Goal: Task Accomplishment & Management: Manage account settings

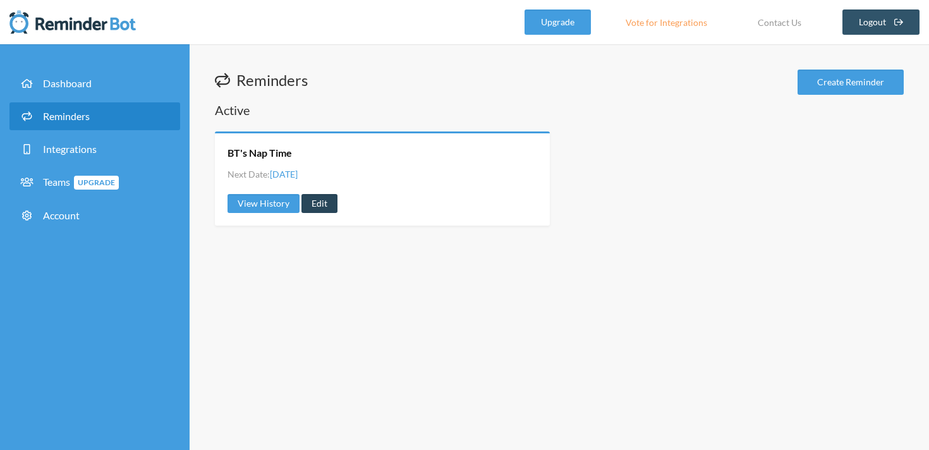
click at [321, 206] on link "Edit" at bounding box center [319, 203] width 36 height 19
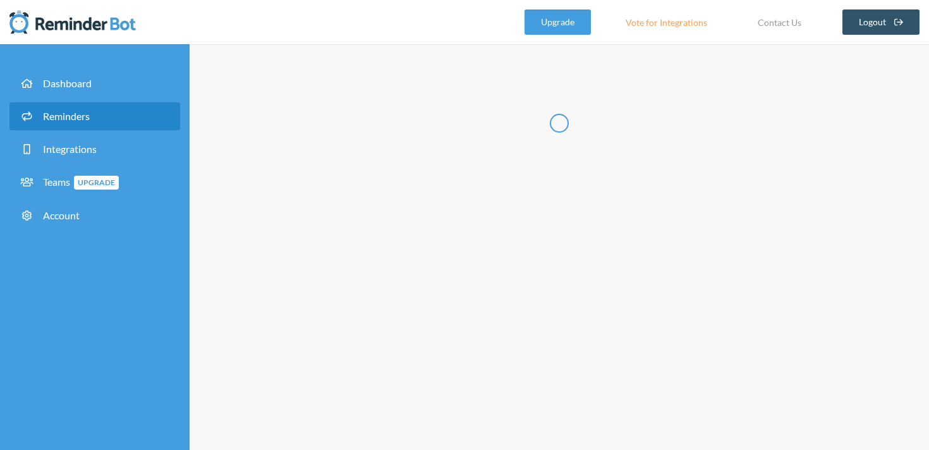
type input "BT's Nap Time"
select select "11:00:00"
select select "12:00:00"
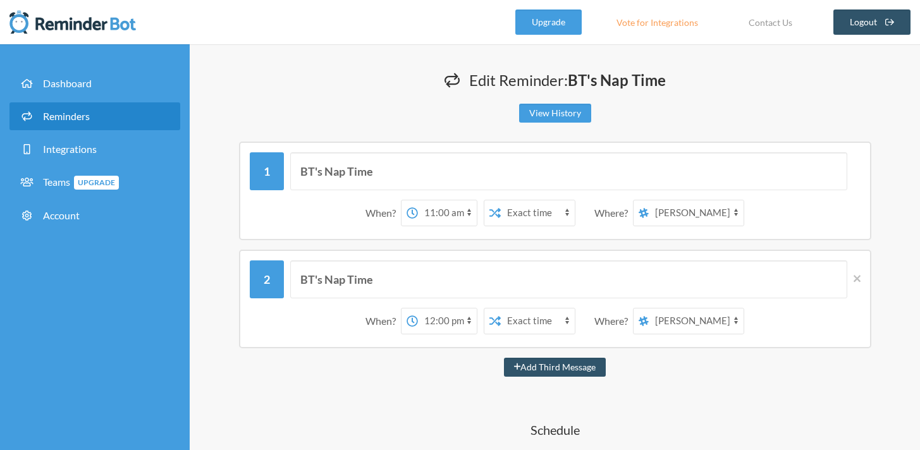
click at [467, 209] on select "12:00 am 12:15 am 12:30 am 12:45 am 1:00 am 1:15 am 1:30 am 1:45 am 2:00 am 2:1…" at bounding box center [447, 212] width 59 height 25
select select "11:45:00"
click at [418, 200] on select "12:00 am 12:15 am 12:30 am 12:45 am 1:00 am 1:15 am 1:30 am 1:45 am 2:00 am 2:1…" at bounding box center [447, 212] width 59 height 25
click at [854, 277] on icon at bounding box center [856, 278] width 7 height 7
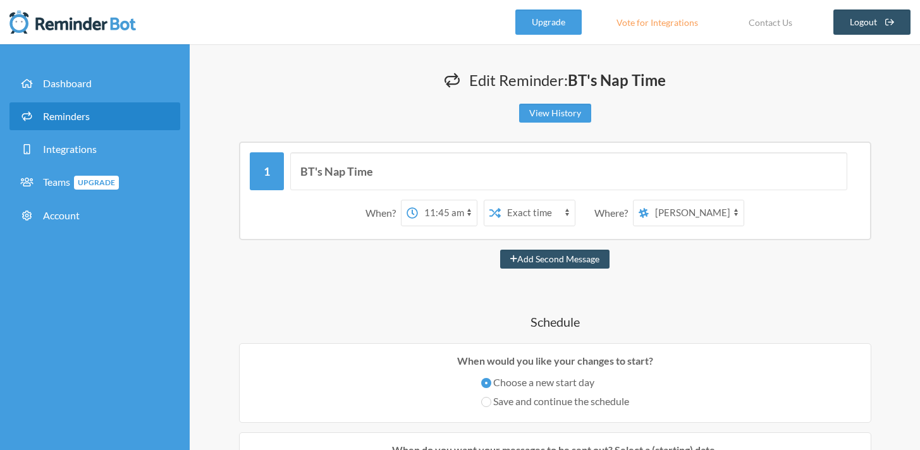
click at [736, 213] on select "Joanna Slayter Beckham's Boosters" at bounding box center [695, 212] width 95 height 25
select select "spaces/AAQArYujtt0"
click at [649, 200] on select "Joanna Slayter Beckham's Boosters" at bounding box center [695, 212] width 95 height 25
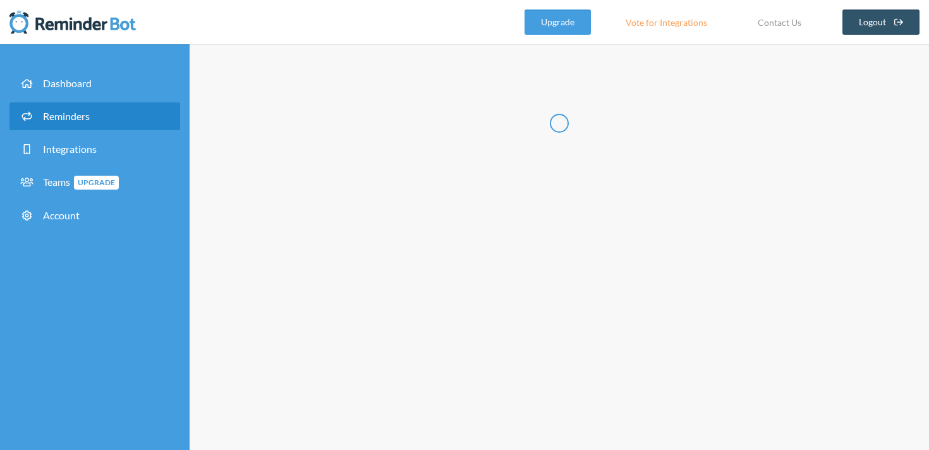
type input "BT's Nap Time"
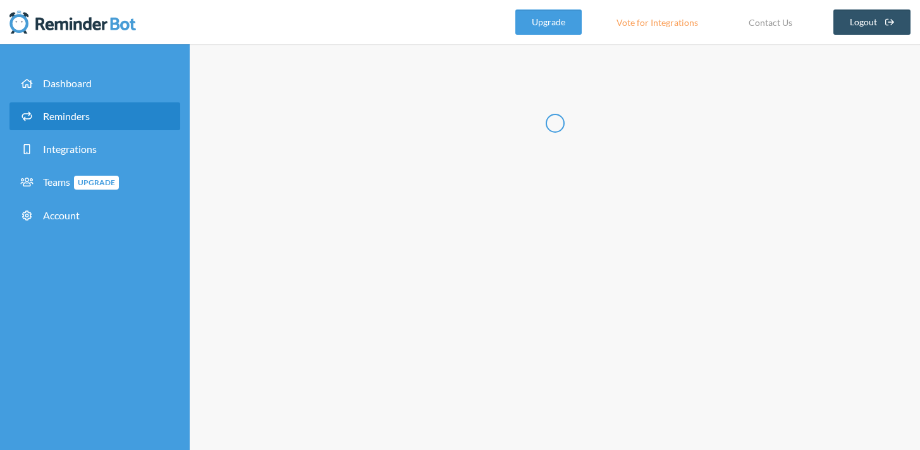
select select "11:00:00"
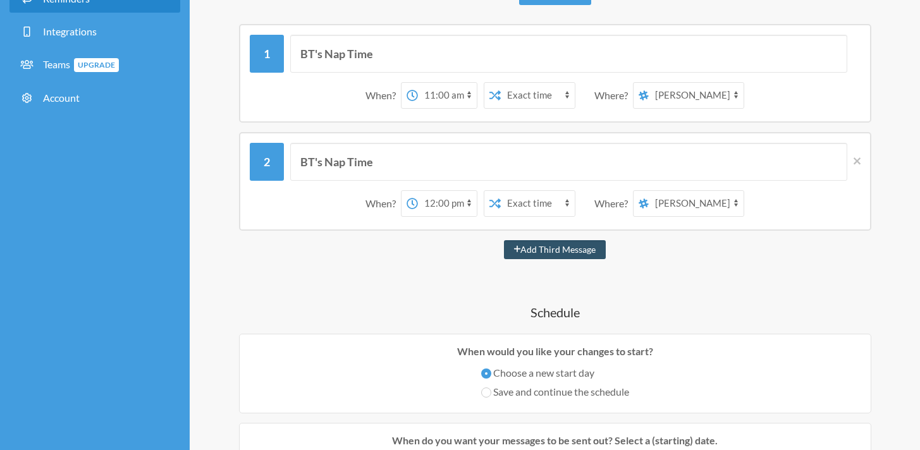
scroll to position [120, 0]
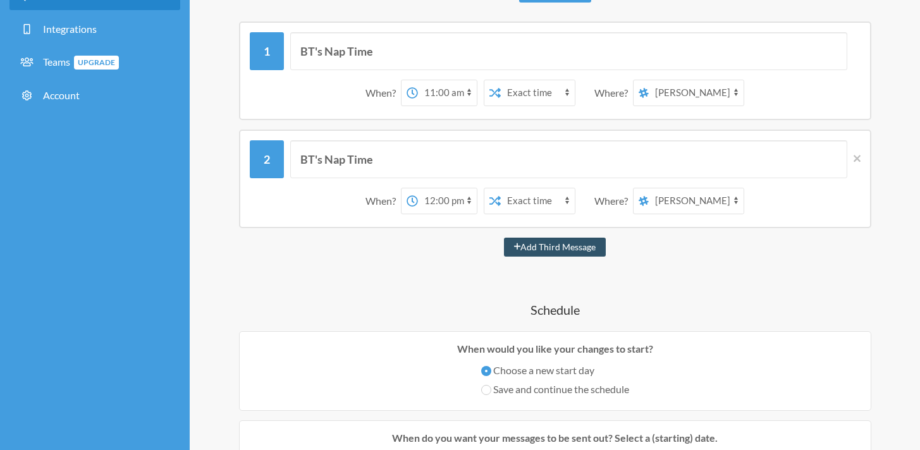
click at [468, 200] on select "12:00 am 12:15 am 12:30 am 12:45 am 1:00 am 1:15 am 1:30 am 1:45 am 2:00 am 2:1…" at bounding box center [447, 200] width 59 height 25
select select "11:45:00"
click at [418, 188] on select "12:00 am 12:15 am 12:30 am 12:45 am 1:00 am 1:15 am 1:30 am 1:45 am 2:00 am 2:1…" at bounding box center [447, 200] width 59 height 25
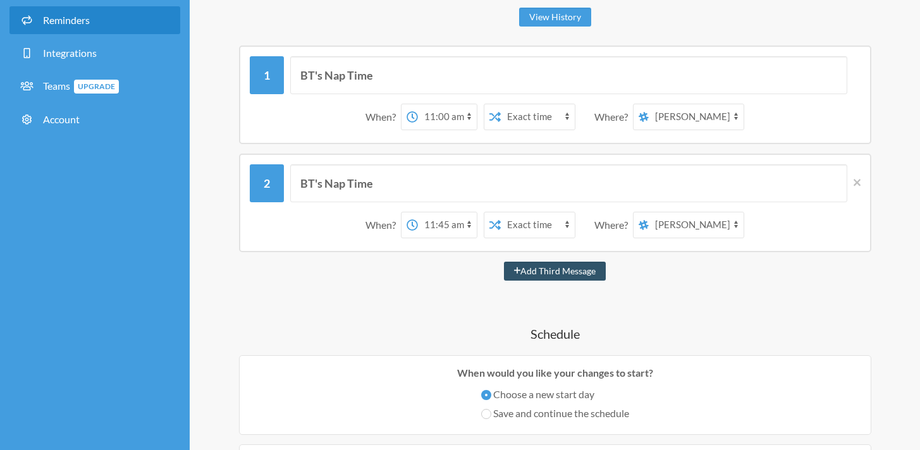
scroll to position [32, 0]
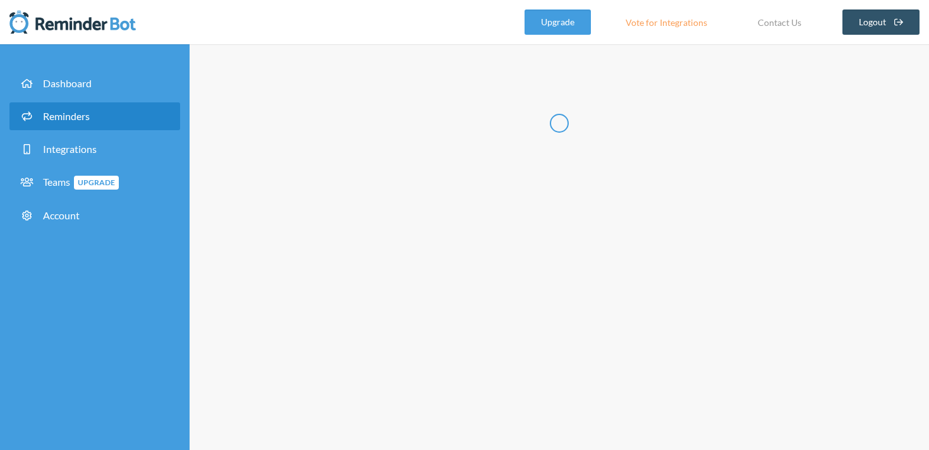
type input "BT's Nap Time"
select select "11:00:00"
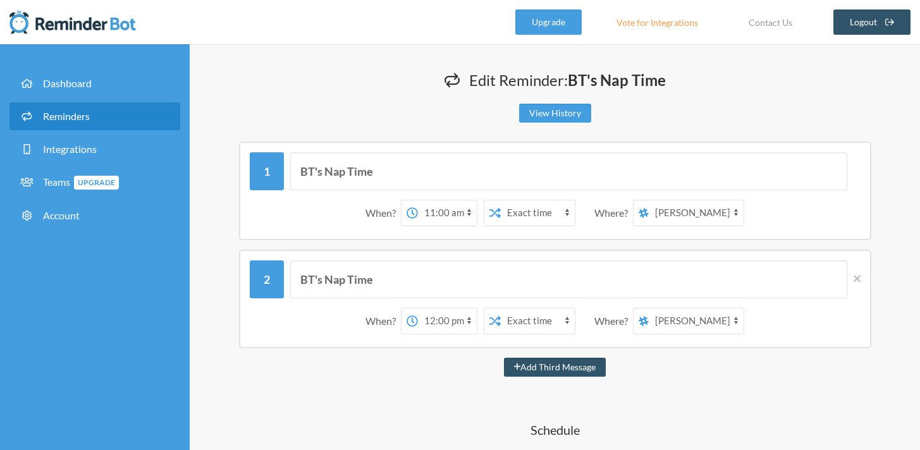
click at [466, 321] on select "12:00 am 12:15 am 12:30 am 12:45 am 1:00 am 1:15 am 1:30 am 1:45 am 2:00 am 2:1…" at bounding box center [447, 320] width 59 height 25
select select "11:45:00"
click at [418, 308] on select "12:00 am 12:15 am 12:30 am 12:45 am 1:00 am 1:15 am 1:30 am 1:45 am 2:00 am 2:1…" at bounding box center [447, 320] width 59 height 25
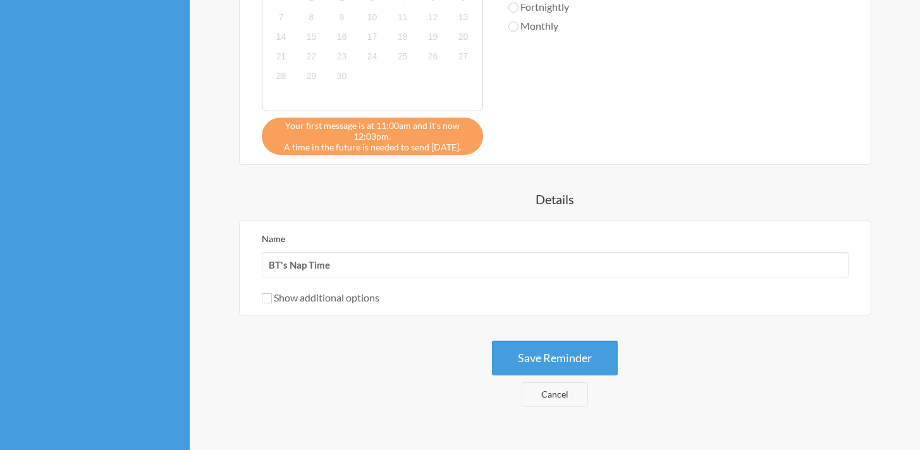
scroll to position [640, 0]
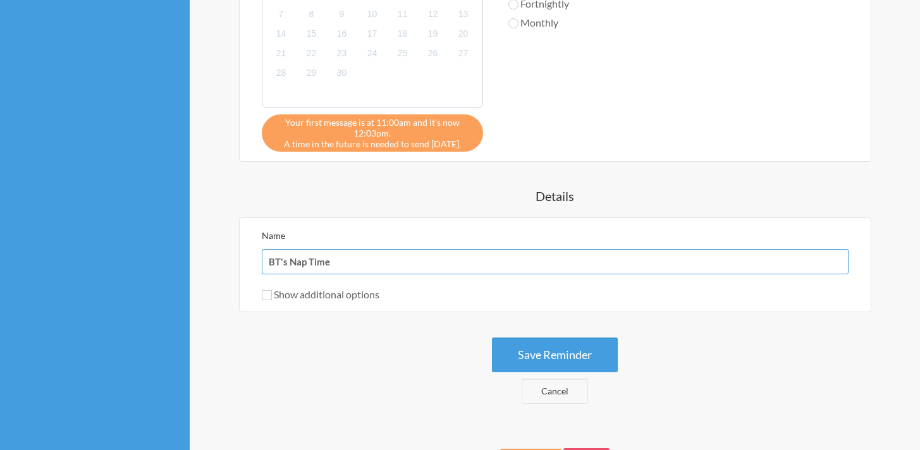
click at [521, 258] on input "BT's Nap Time" at bounding box center [555, 261] width 587 height 25
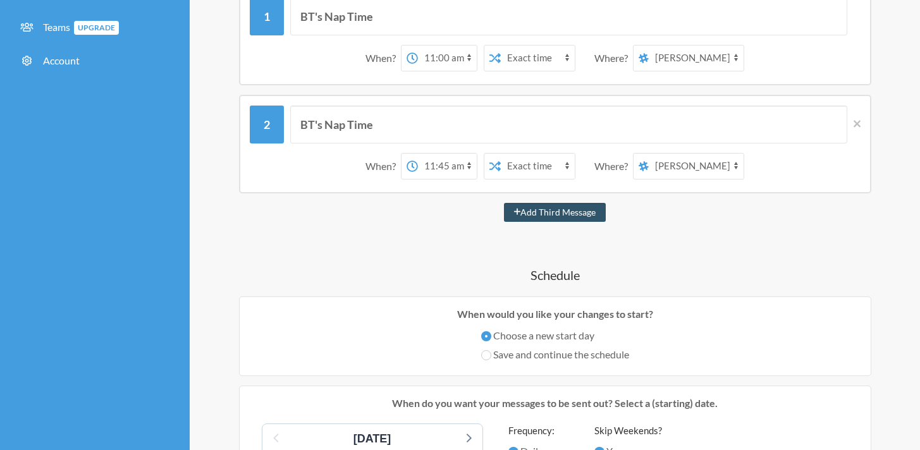
scroll to position [40, 0]
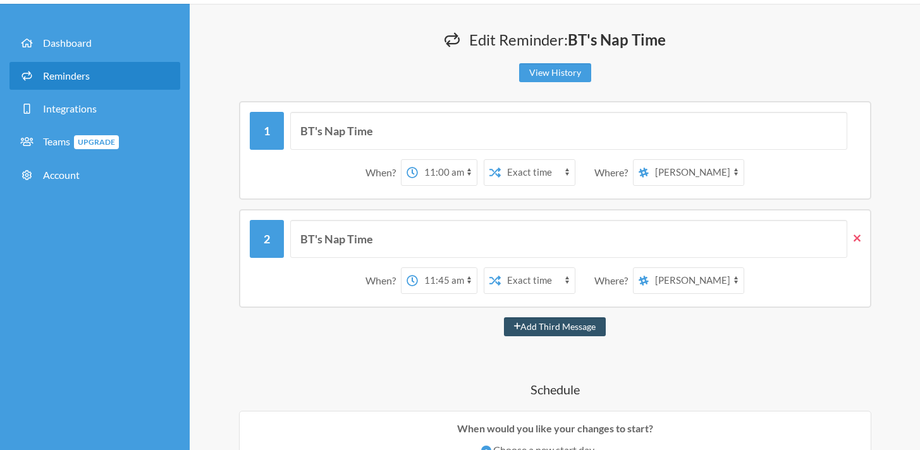
click at [858, 233] on icon at bounding box center [856, 238] width 7 height 11
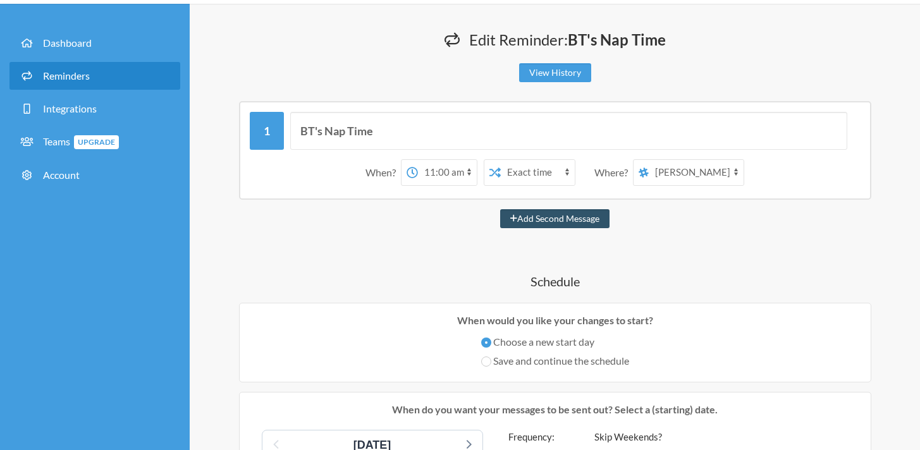
click at [459, 167] on select "12:00 am 12:15 am 12:30 am 12:45 am 1:00 am 1:15 am 1:30 am 1:45 am 2:00 am 2:1…" at bounding box center [447, 172] width 59 height 25
select select "11:45:00"
click at [418, 160] on select "12:00 am 12:15 am 12:30 am 12:45 am 1:00 am 1:15 am 1:30 am 1:45 am 2:00 am 2:1…" at bounding box center [447, 172] width 59 height 25
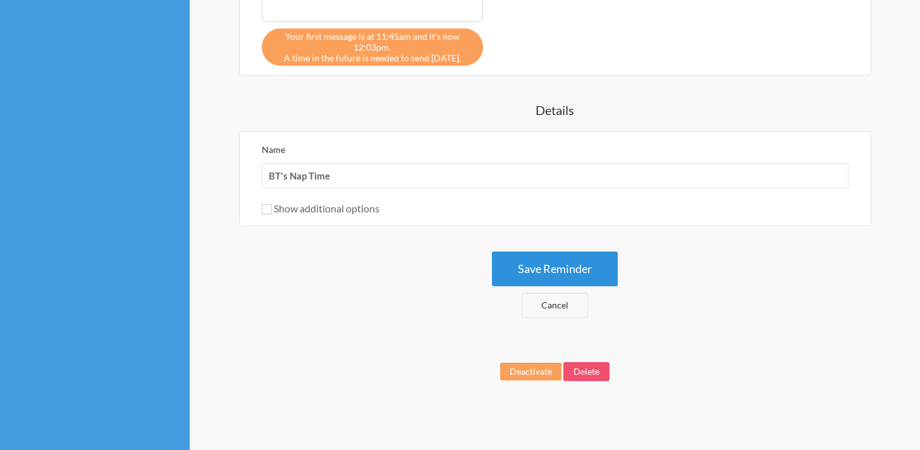
click at [567, 266] on button "Save Reminder" at bounding box center [555, 269] width 126 height 35
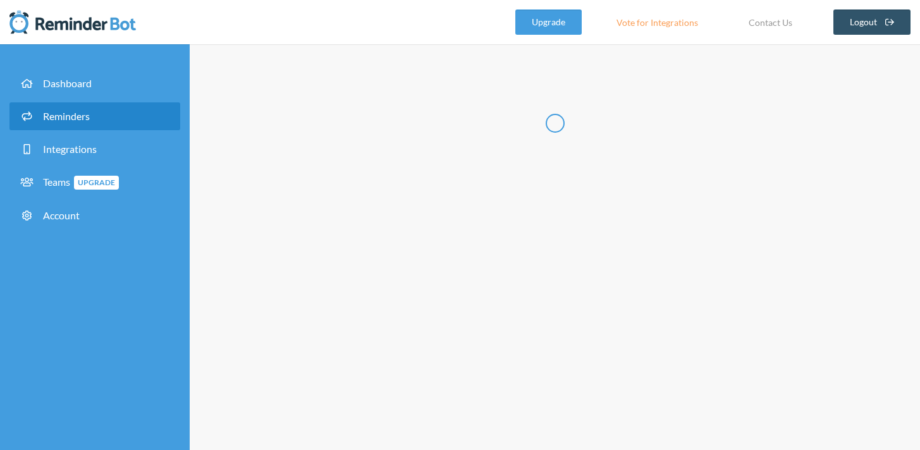
scroll to position [0, 0]
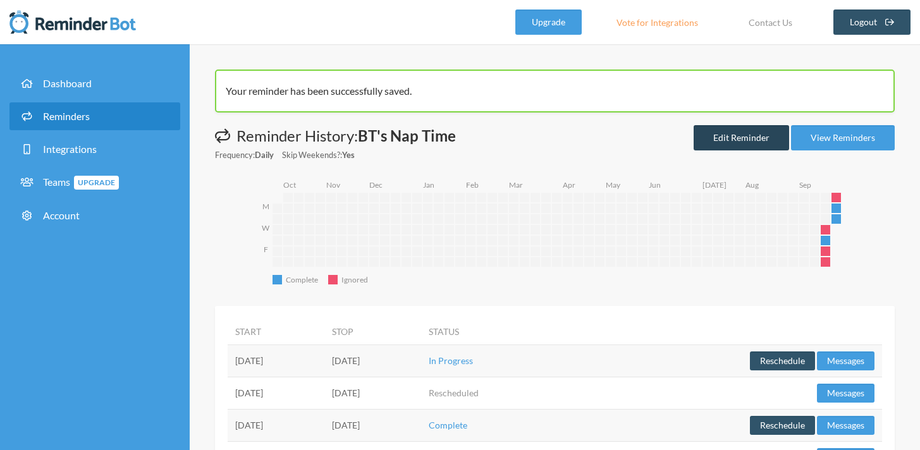
click at [739, 134] on link "Edit Reminder" at bounding box center [740, 137] width 95 height 25
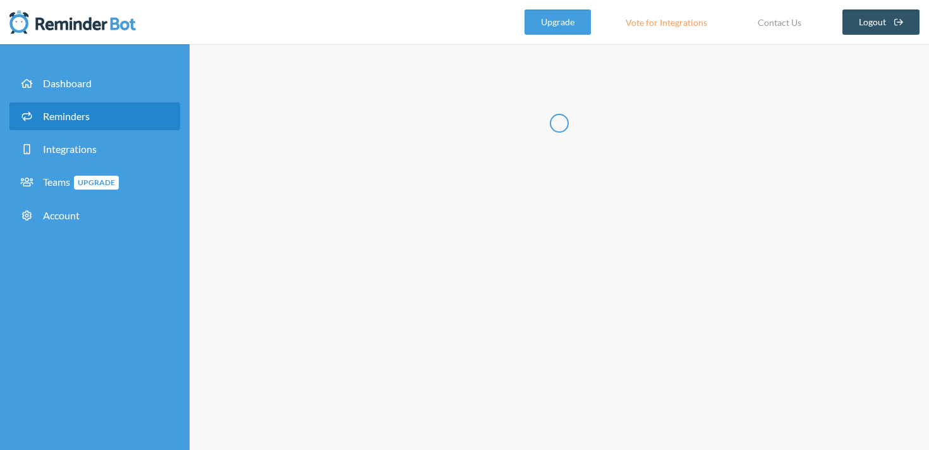
type input "BT's Nap Time"
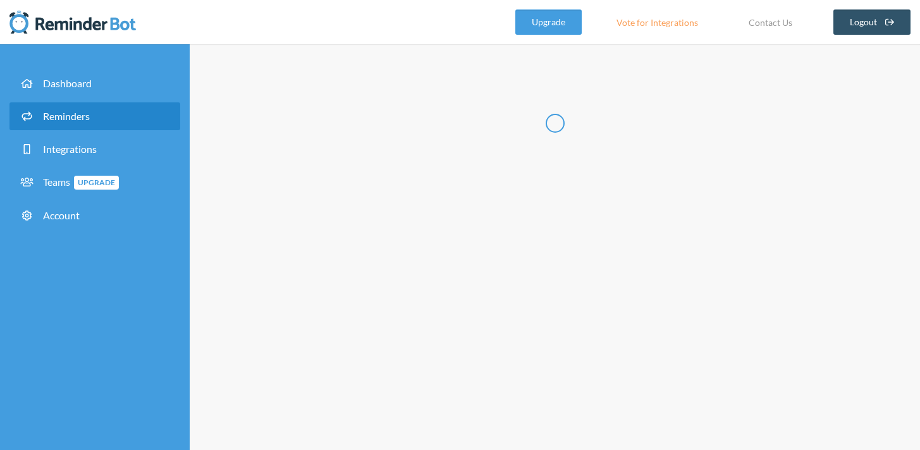
select select "11:45:00"
